Goal: Task Accomplishment & Management: Manage account settings

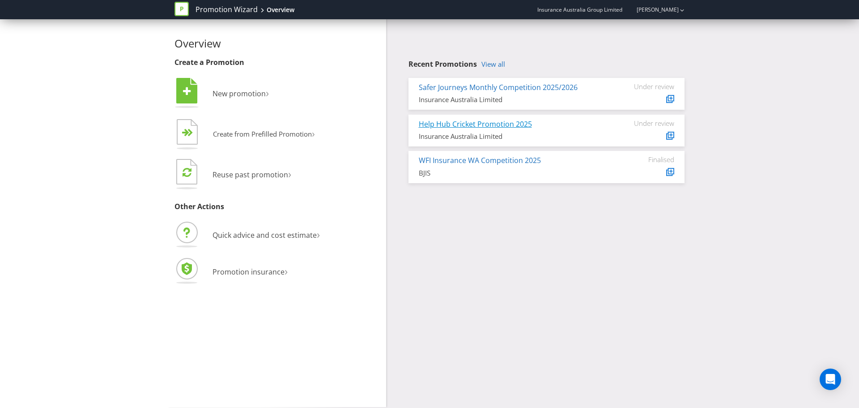
click at [508, 124] on link "Help Hub Cricket Promotion 2025" at bounding box center [475, 124] width 113 height 10
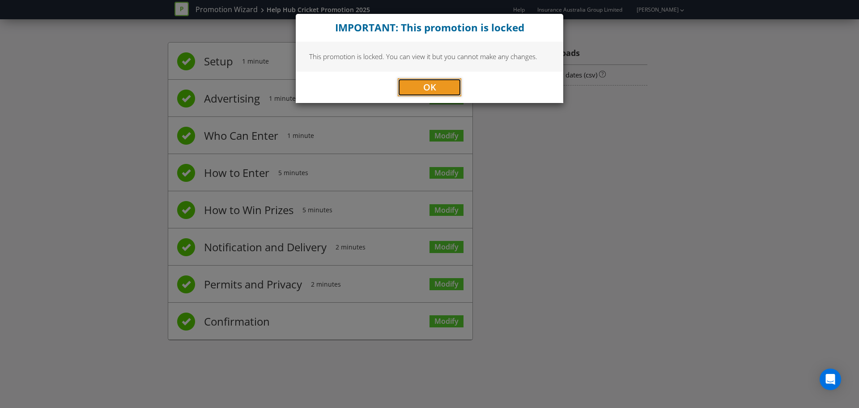
click at [444, 85] on button "OK" at bounding box center [430, 87] width 64 height 18
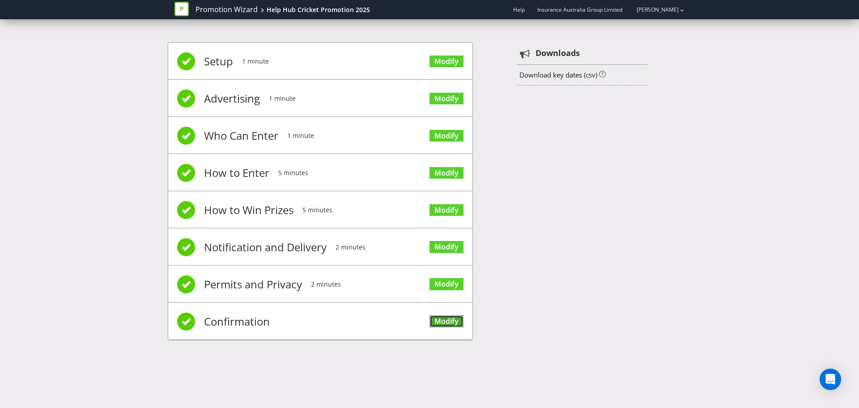
click at [453, 319] on link "Modify" at bounding box center [447, 321] width 34 height 12
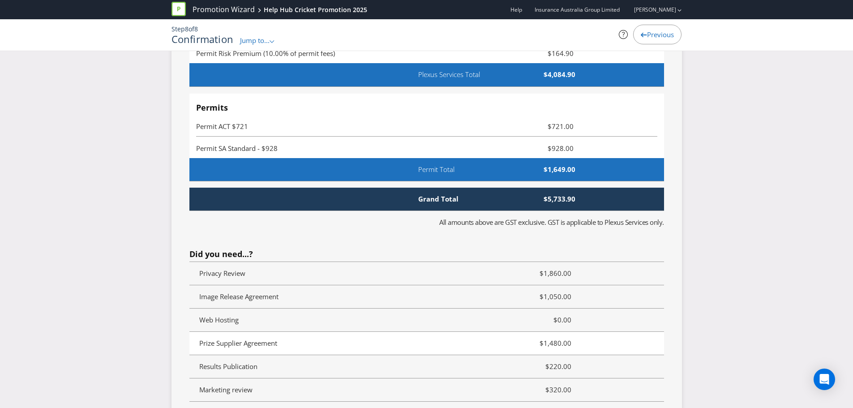
scroll to position [2459, 0]
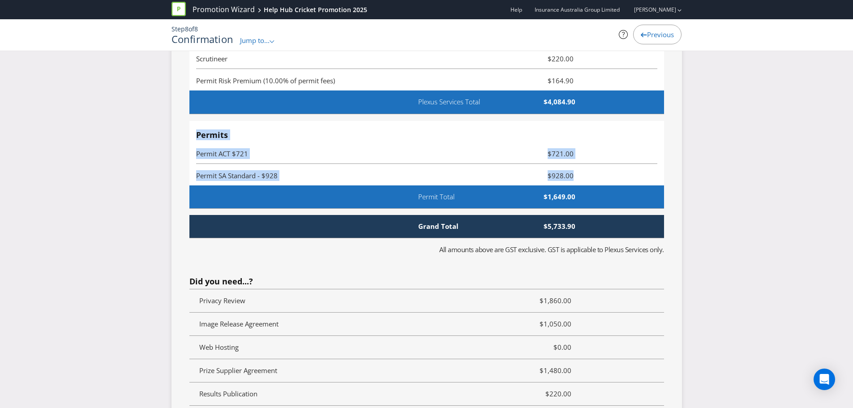
drag, startPoint x: 196, startPoint y: 126, endPoint x: 580, endPoint y: 167, distance: 385.3
click at [580, 167] on ul "Permits Permit ACT $721 $721.00 Permit SA Standard - $928 $928.00" at bounding box center [426, 158] width 461 height 55
copy ul "Permits Permit ACT $721 $721.00 Permit SA Standard - $928 $928.00"
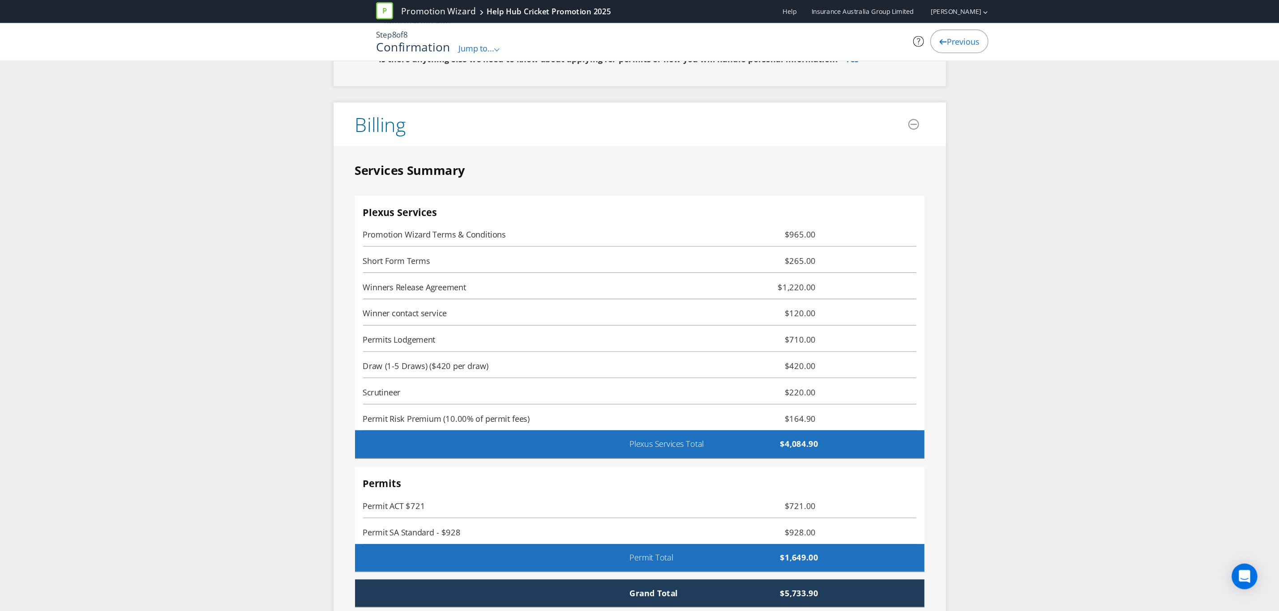
scroll to position [2190, 0]
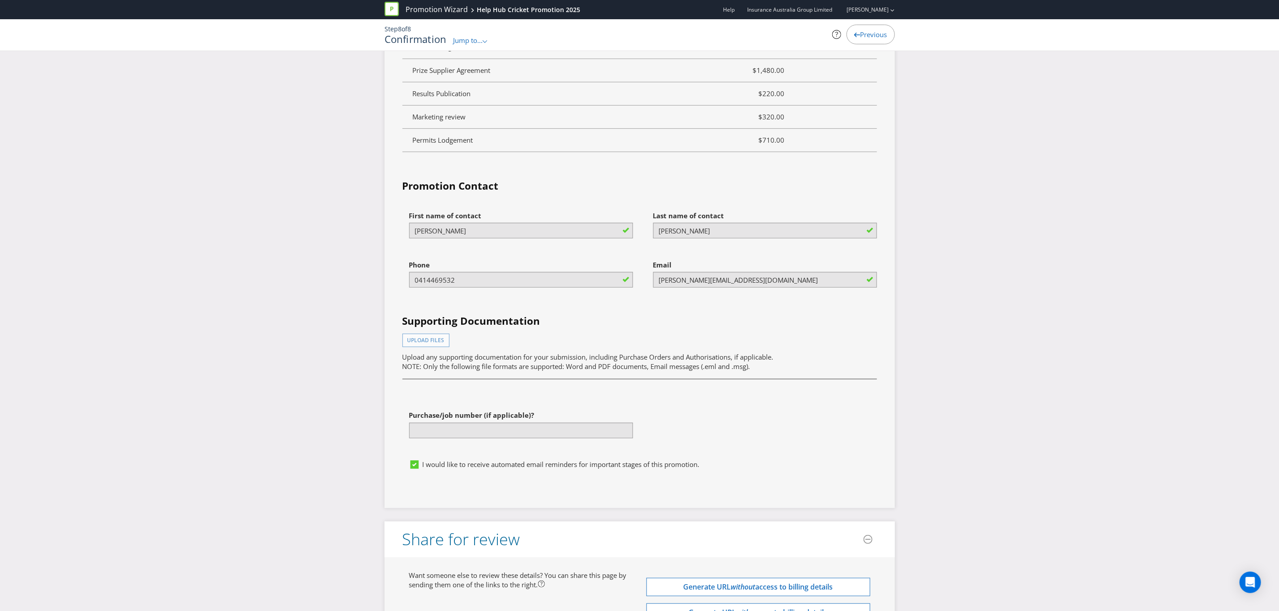
scroll to position [2879, 0]
